Goal: Navigation & Orientation: Find specific page/section

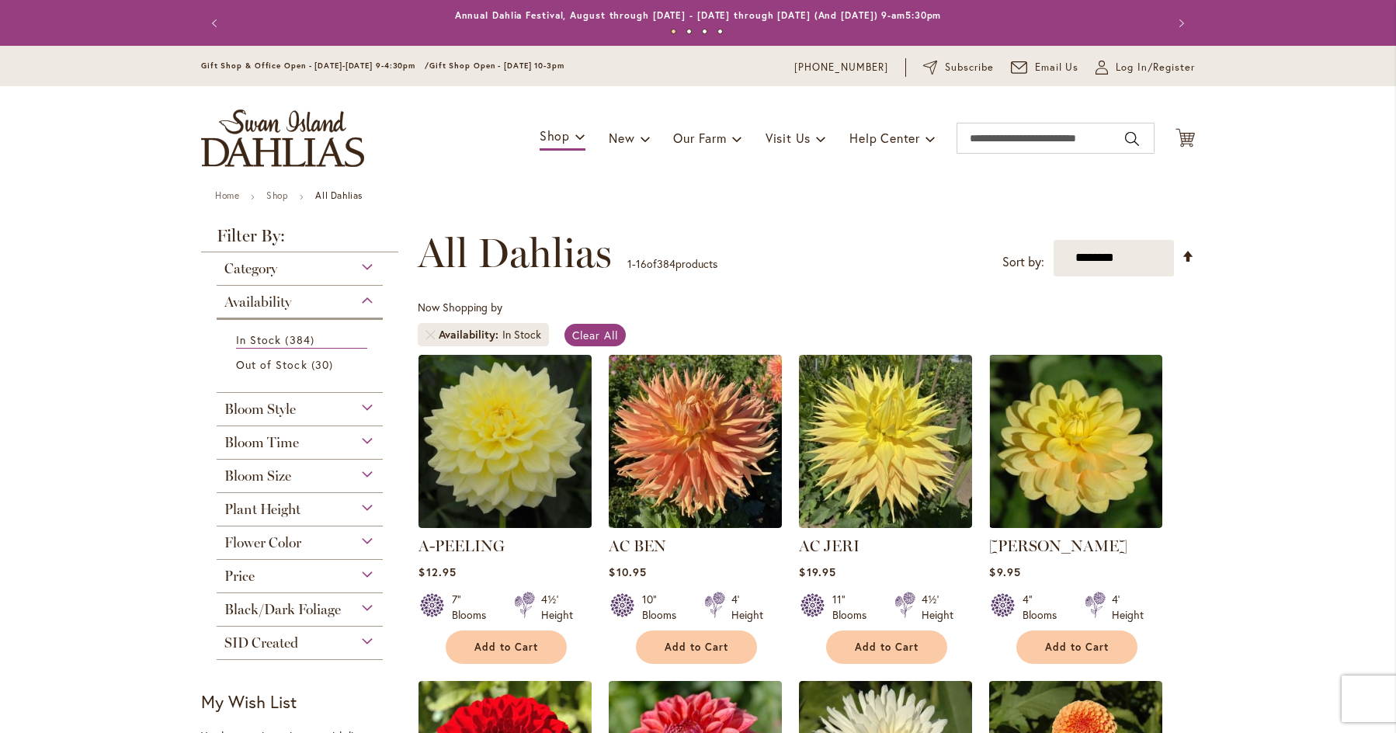
scroll to position [233, 0]
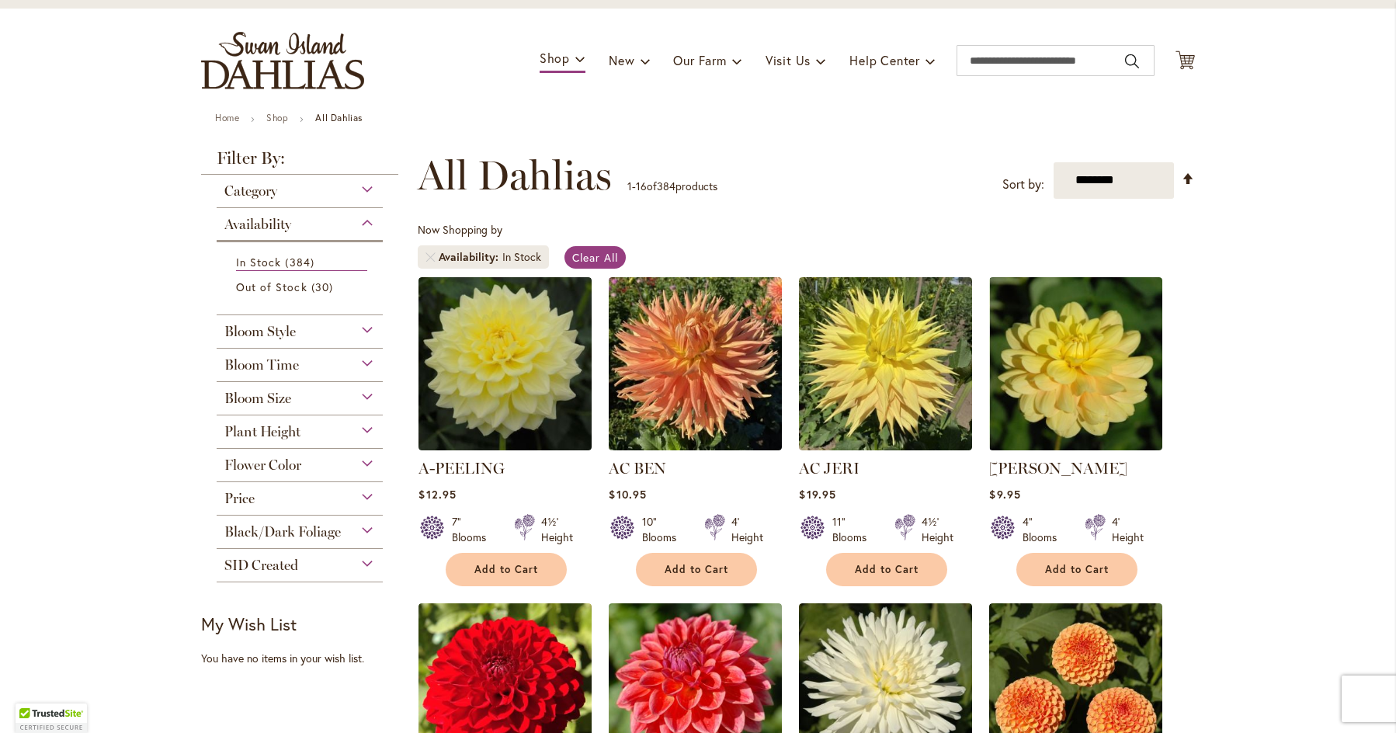
click at [283, 335] on span "Bloom Style" at bounding box center [259, 331] width 71 height 17
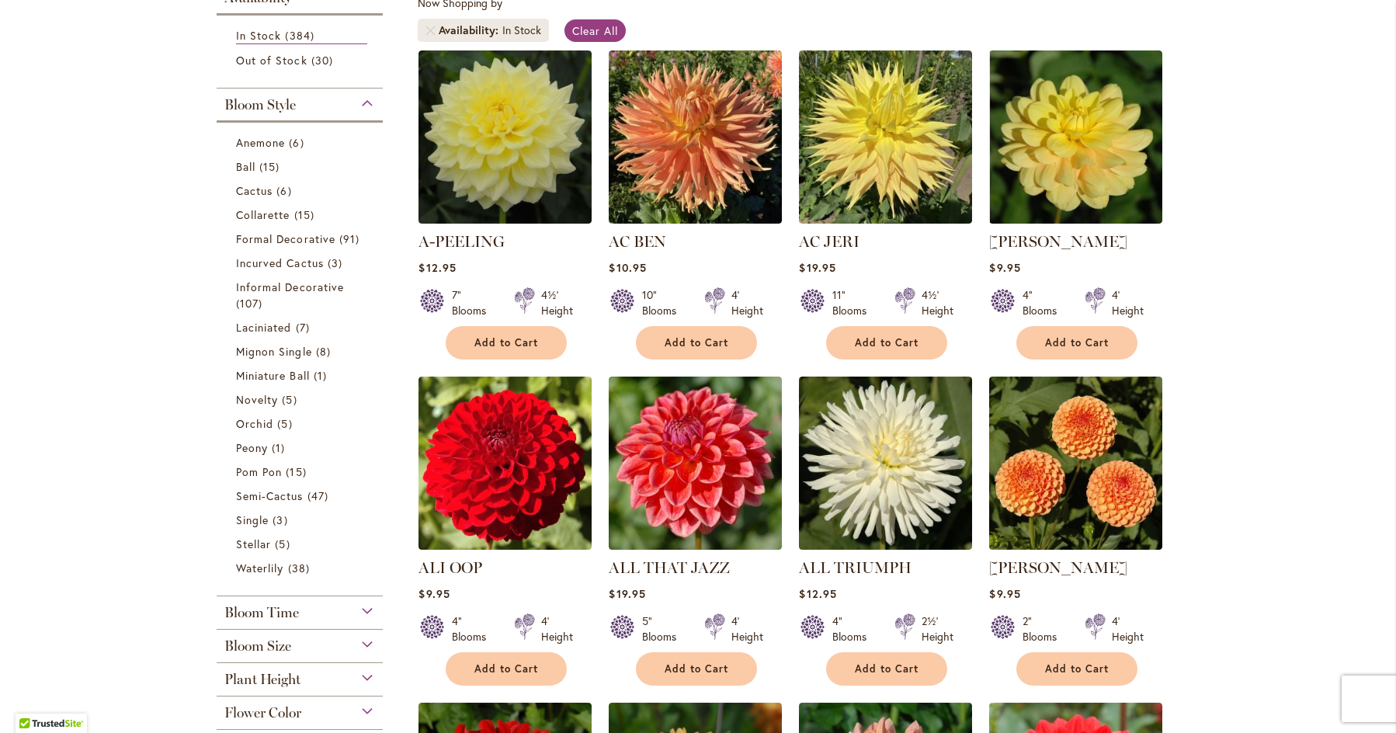
scroll to position [78, 0]
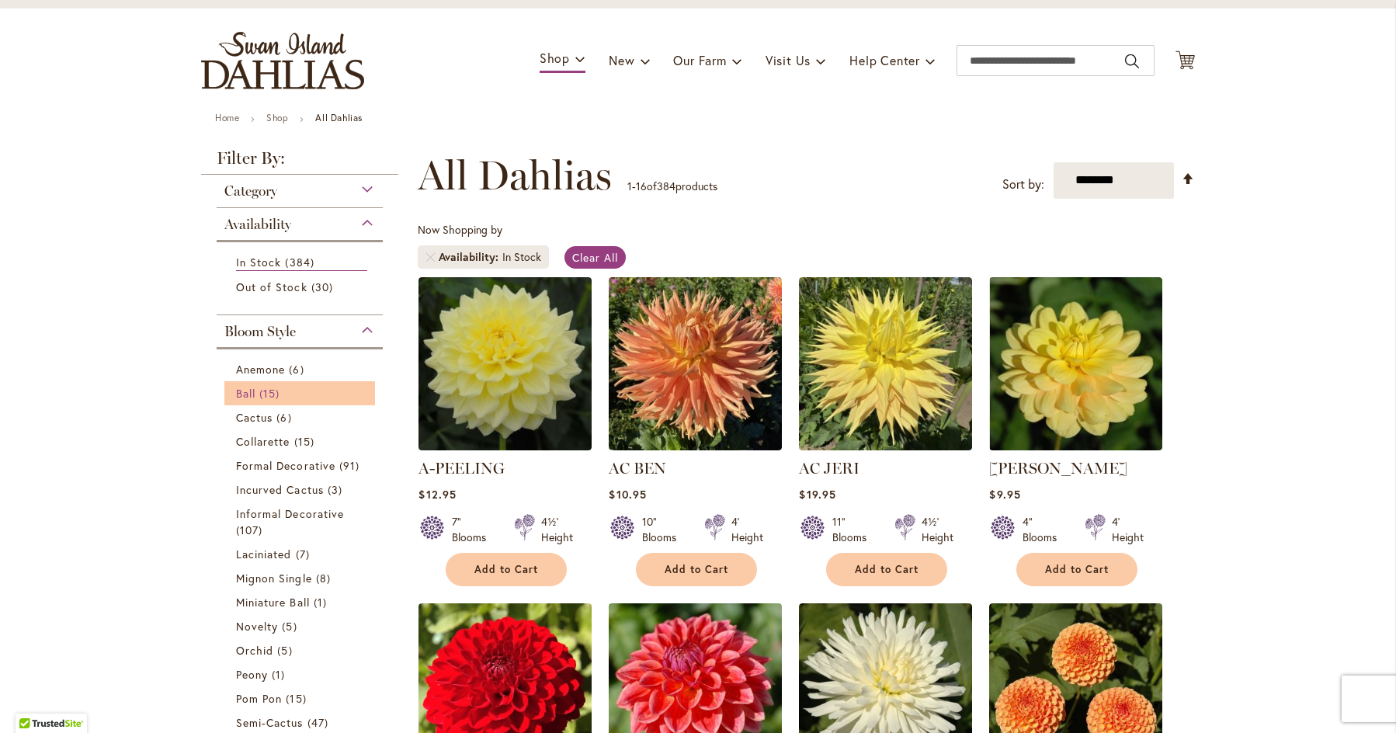
click at [260, 390] on span "15 items" at bounding box center [271, 393] width 24 height 16
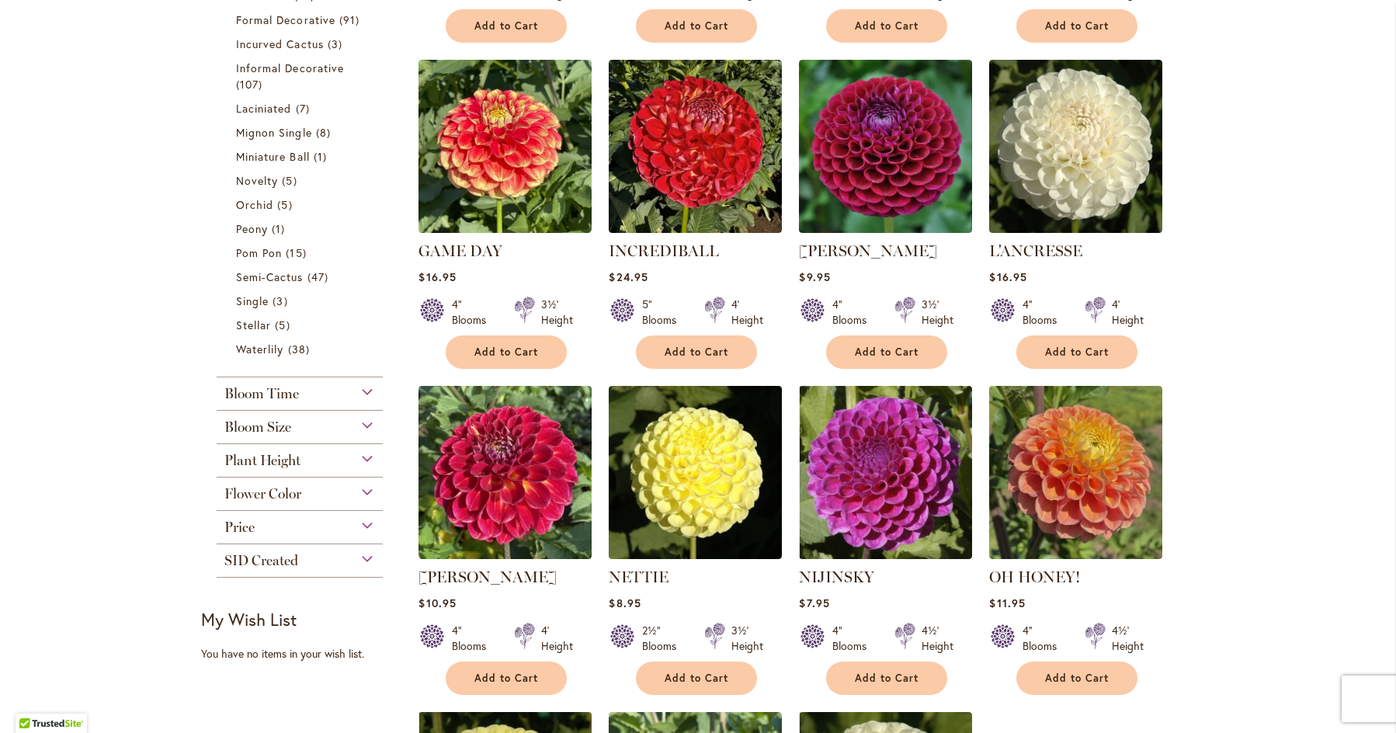
scroll to position [78, 0]
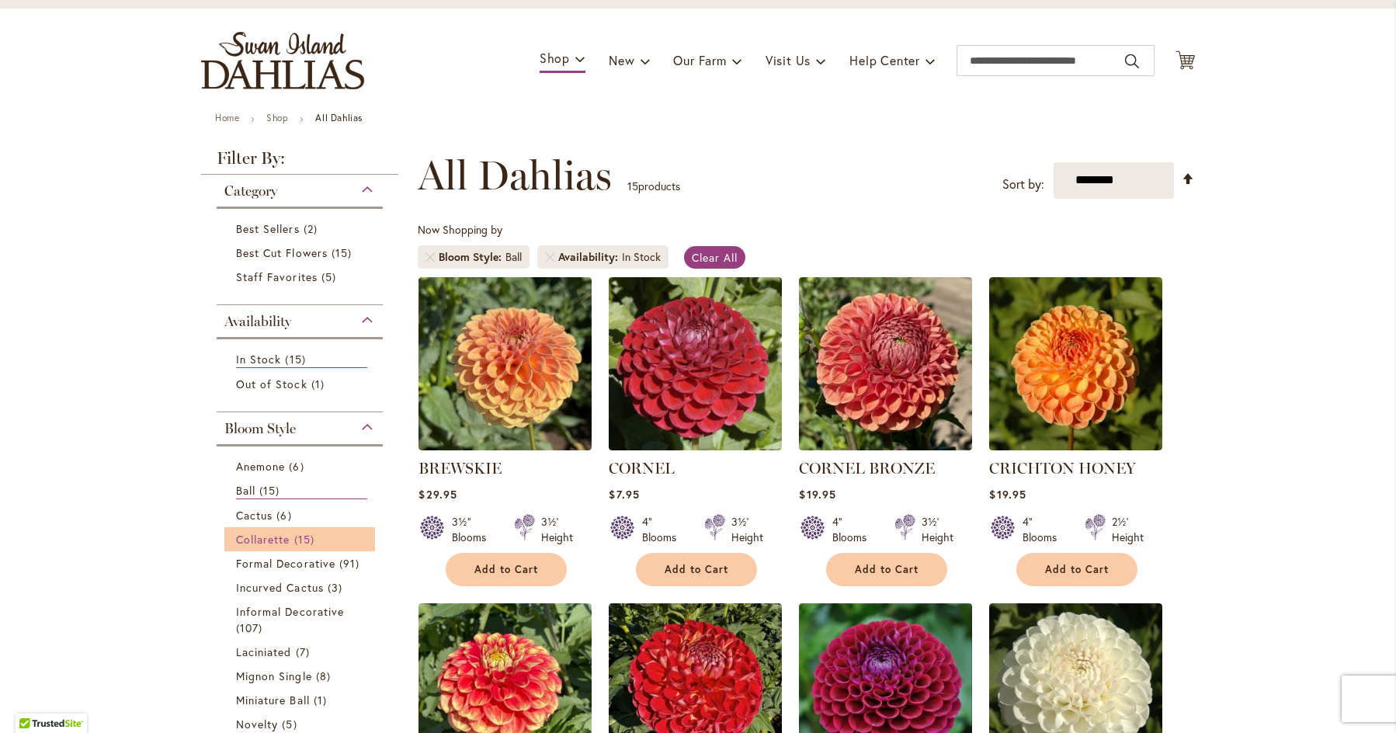
click at [271, 543] on span "Collarette" at bounding box center [263, 539] width 54 height 15
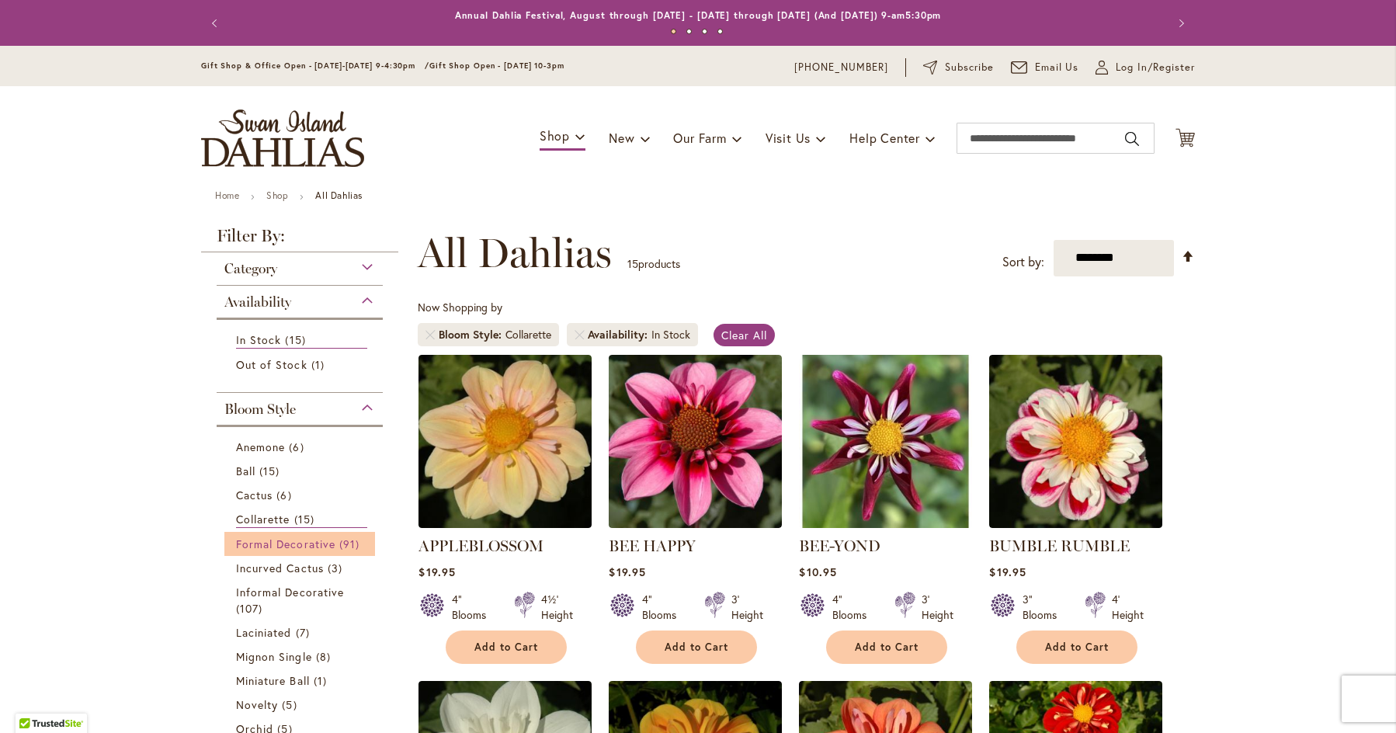
click at [279, 544] on span "Formal Decorative" at bounding box center [285, 543] width 99 height 15
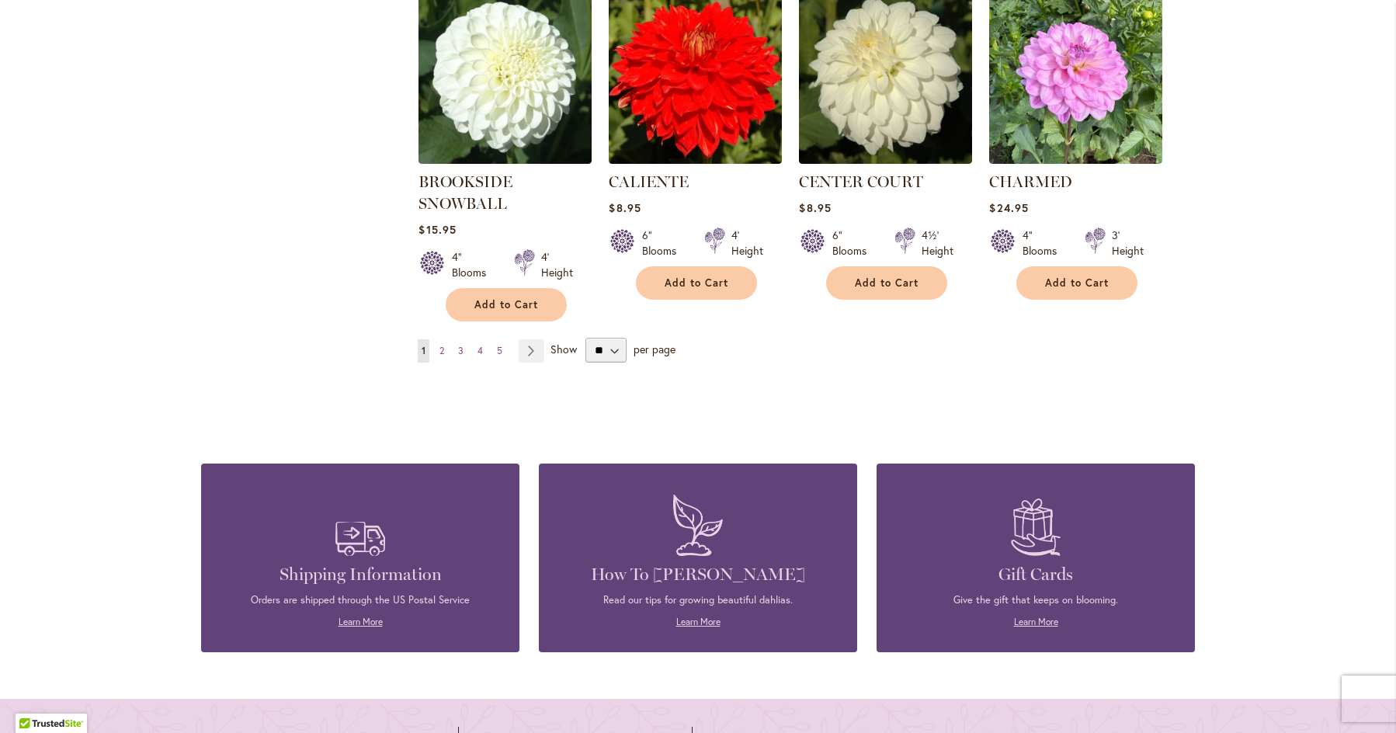
scroll to position [1397, 0]
